Goal: Find specific page/section: Find specific page/section

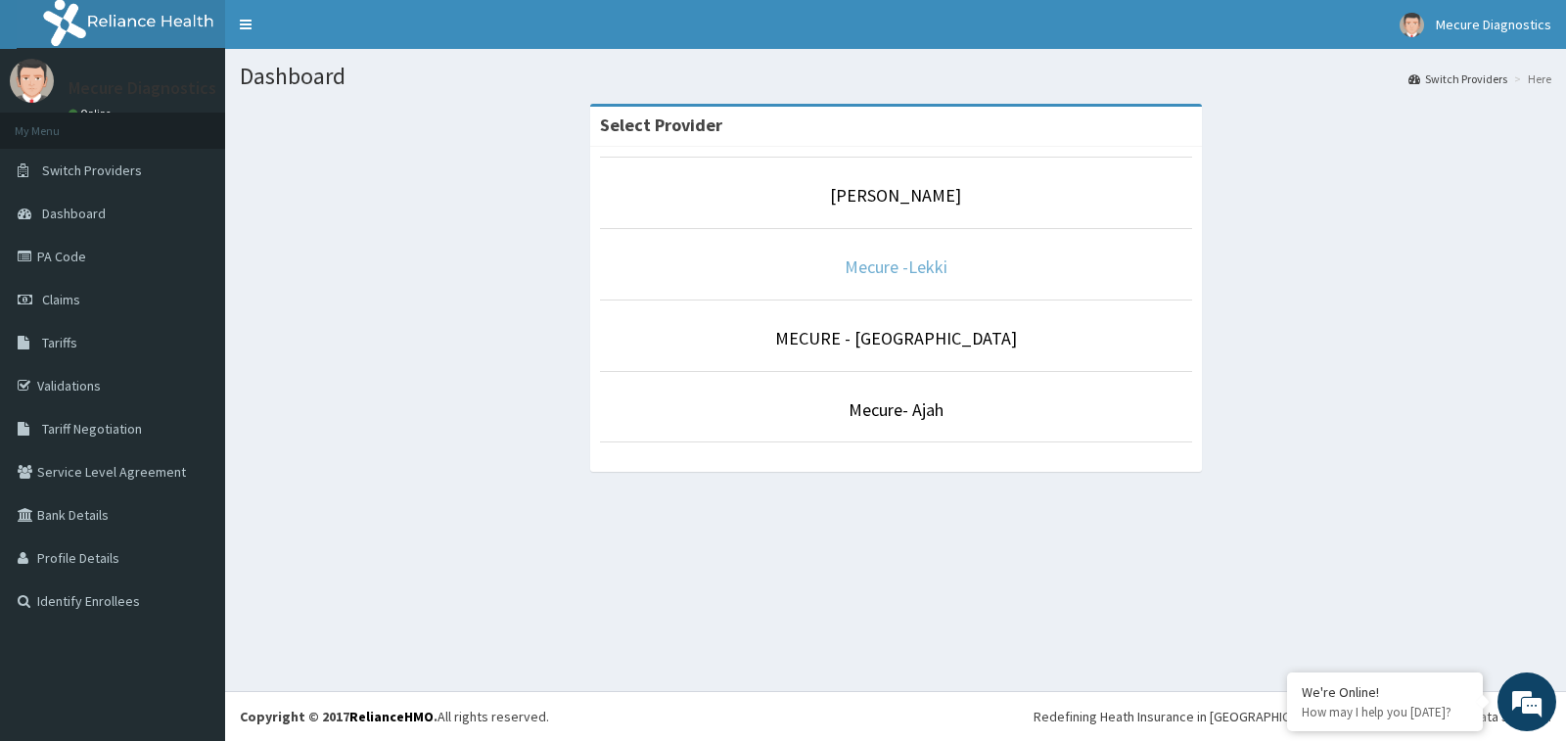
click at [916, 276] on link "Mecure -Lekki" at bounding box center [896, 266] width 103 height 23
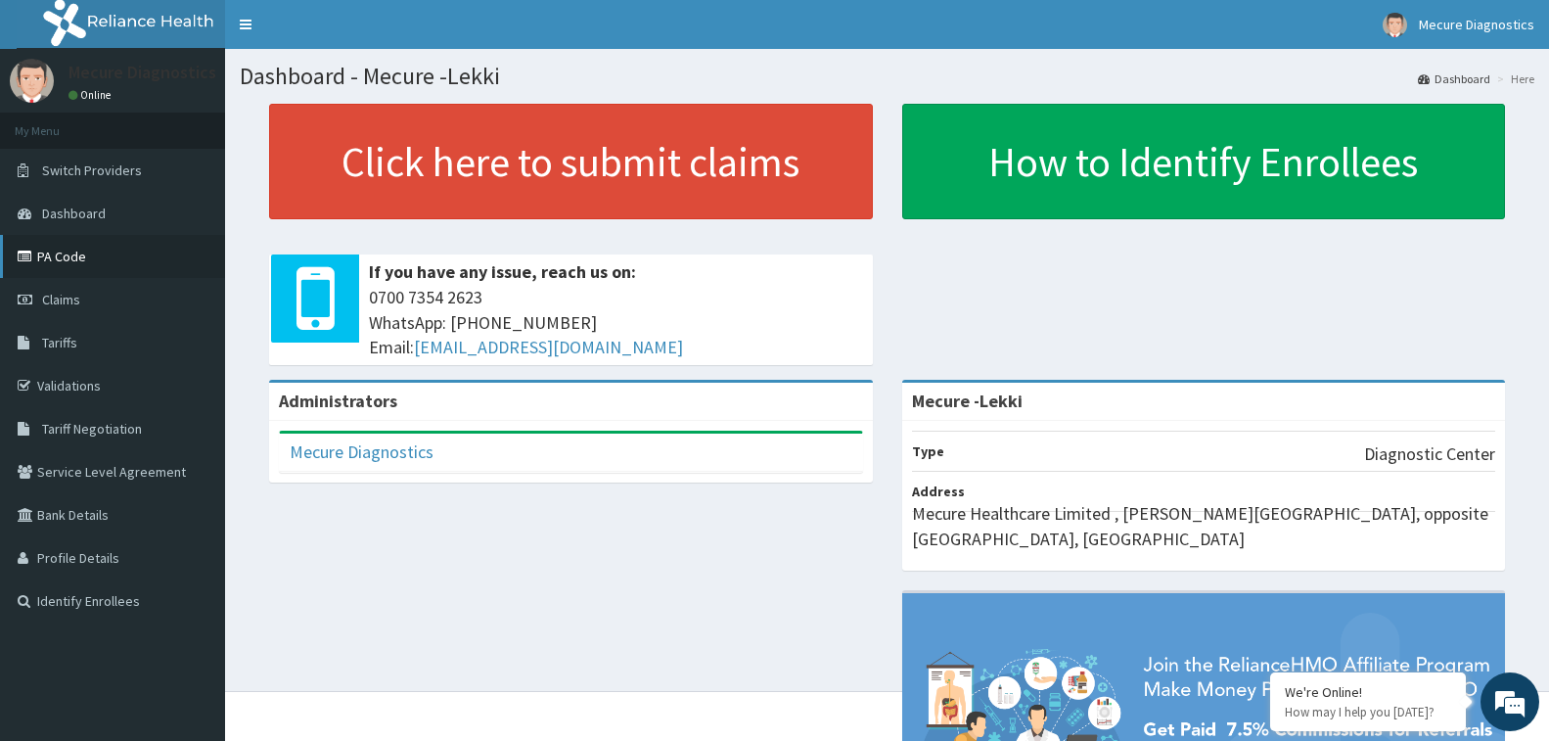
click at [73, 250] on link "PA Code" at bounding box center [112, 256] width 225 height 43
